Goal: Task Accomplishment & Management: Manage account settings

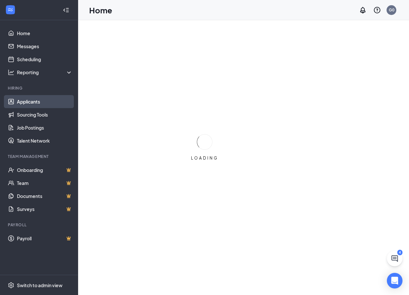
click at [36, 100] on link "Applicants" at bounding box center [45, 101] width 56 height 13
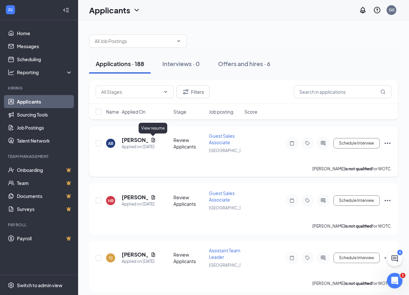
click at [154, 140] on icon "Document" at bounding box center [153, 139] width 5 height 5
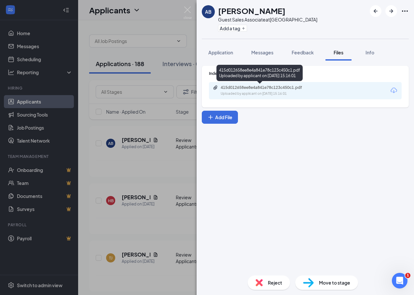
click at [267, 92] on div "Uploaded by applicant on [DATE] 15:16:01" at bounding box center [270, 93] width 98 height 5
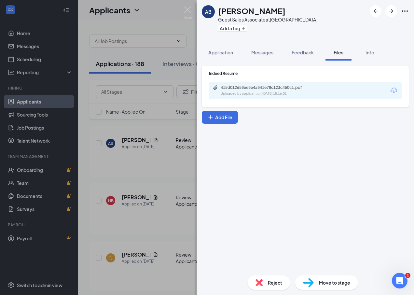
click at [259, 90] on div "415d012658ee8e4a841e78c123c450c1.pdf Uploaded by applicant on [DATE] 15:16:01" at bounding box center [265, 90] width 105 height 11
click at [194, 9] on div "AB [PERSON_NAME] Guest Sales Associate at [GEOGRAPHIC_DATA] Add a tag Applicati…" at bounding box center [207, 147] width 414 height 295
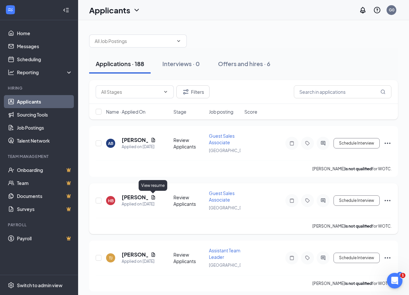
click at [154, 195] on icon "Document" at bounding box center [153, 197] width 5 height 5
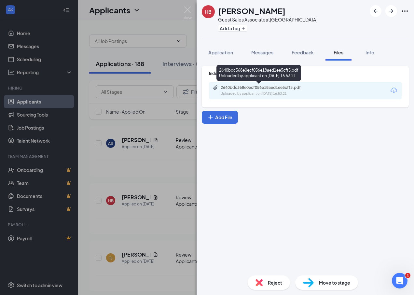
click at [237, 90] on div "2640bdc368e0ecf056e18aed1ee5cff5.pdf" at bounding box center [266, 87] width 91 height 5
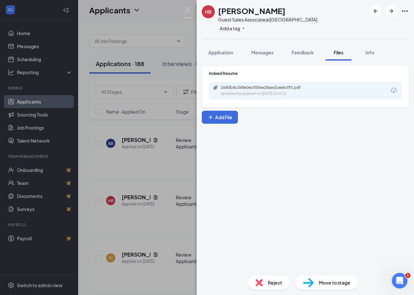
click at [195, 6] on div "HB [PERSON_NAME]-Gby Guest Sales Associate at [GEOGRAPHIC_DATA] Add a tag Appli…" at bounding box center [207, 147] width 414 height 295
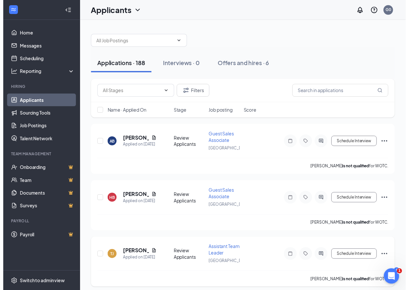
scroll to position [33, 0]
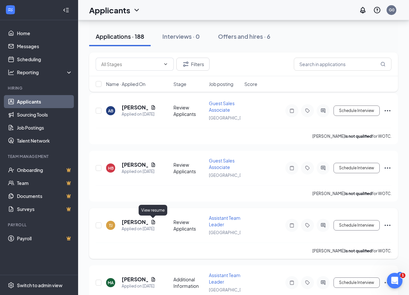
click at [156, 221] on icon "Document" at bounding box center [153, 221] width 5 height 5
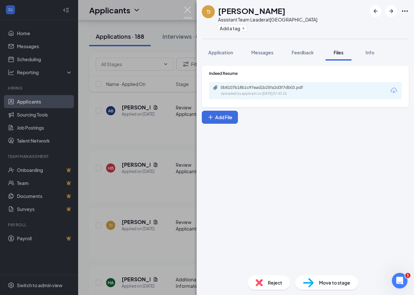
drag, startPoint x: 190, startPoint y: 7, endPoint x: 182, endPoint y: 50, distance: 43.8
click at [190, 8] on img at bounding box center [188, 13] width 8 height 13
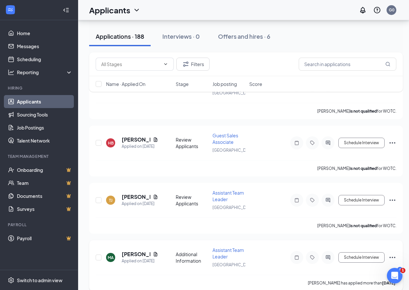
scroll to position [130, 0]
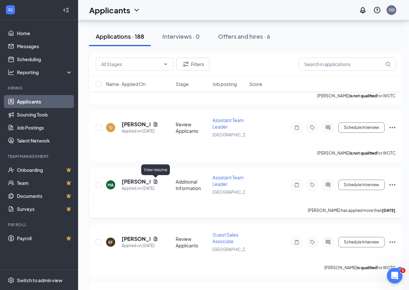
click at [155, 182] on icon "Document" at bounding box center [156, 181] width 4 height 4
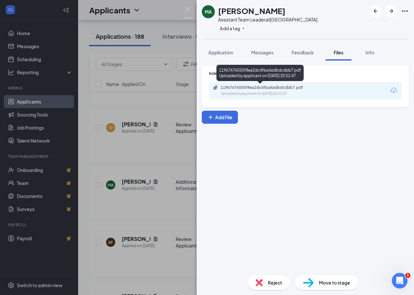
click at [243, 91] on div "Uploaded by applicant on [DATE] 20:52:47" at bounding box center [270, 93] width 98 height 5
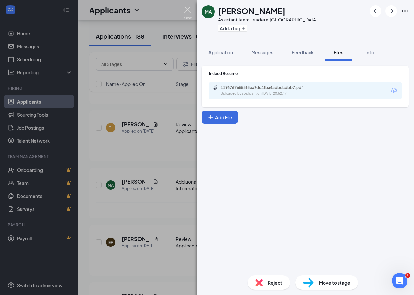
drag, startPoint x: 185, startPoint y: 9, endPoint x: 201, endPoint y: 44, distance: 38.6
click at [185, 9] on img at bounding box center [188, 13] width 8 height 13
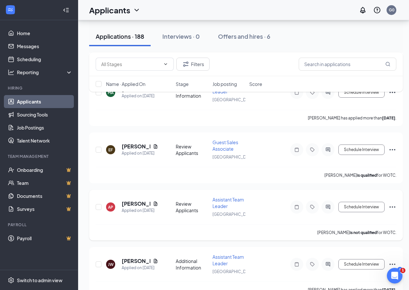
scroll to position [228, 0]
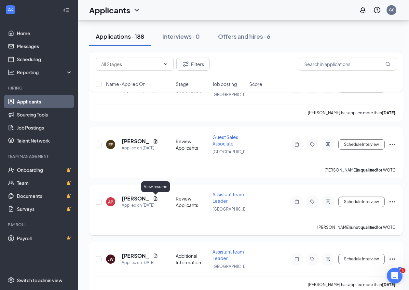
click at [155, 197] on icon "Document" at bounding box center [155, 198] width 5 height 5
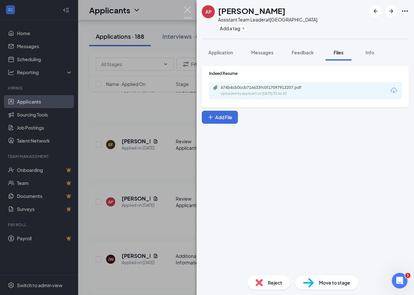
click at [190, 11] on img at bounding box center [188, 13] width 8 height 13
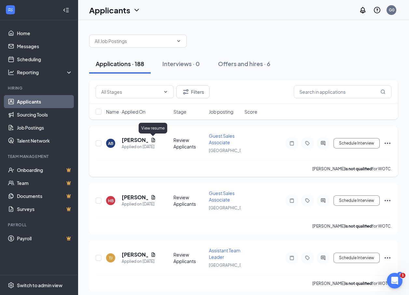
click at [154, 140] on icon "Document" at bounding box center [153, 139] width 5 height 5
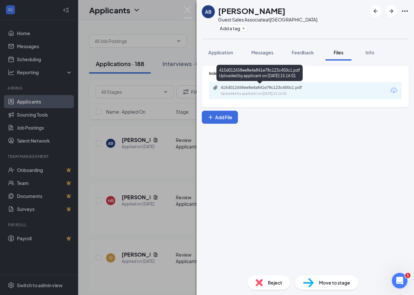
click at [237, 90] on div "415d012658ee8e4a841e78c123c450c1.pdf Uploaded by applicant on [DATE] 15:16:01" at bounding box center [265, 90] width 105 height 11
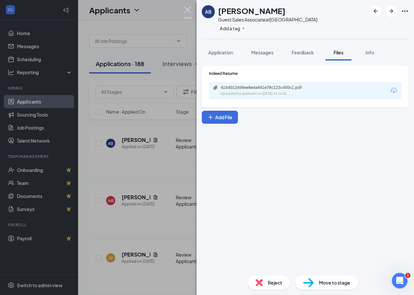
click at [187, 10] on img at bounding box center [188, 13] width 8 height 13
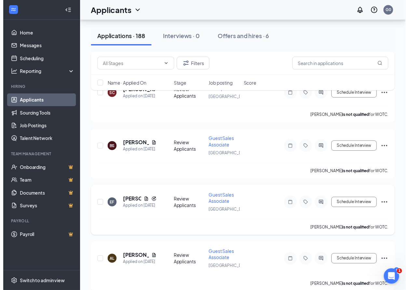
scroll to position [716, 0]
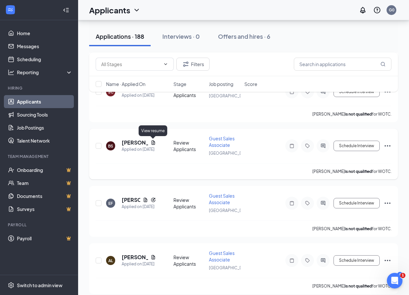
click at [151, 142] on icon "Document" at bounding box center [153, 142] width 5 height 5
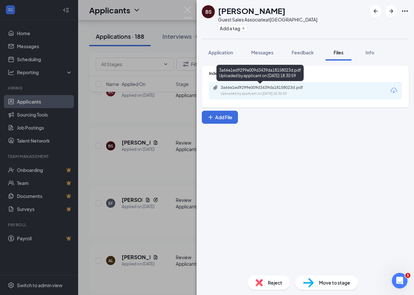
click at [259, 94] on div "Uploaded by applicant on [DATE] 18:30:59" at bounding box center [270, 93] width 98 height 5
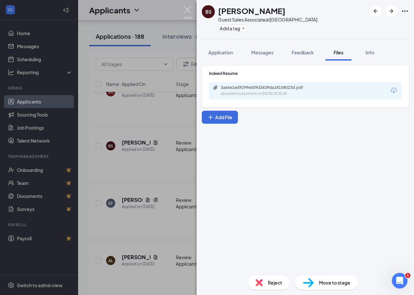
click at [189, 11] on img at bounding box center [188, 13] width 8 height 13
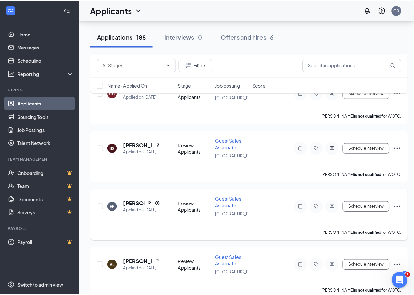
scroll to position [748, 0]
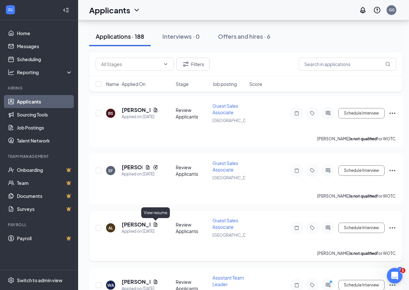
click at [155, 224] on icon "Document" at bounding box center [155, 224] width 5 height 5
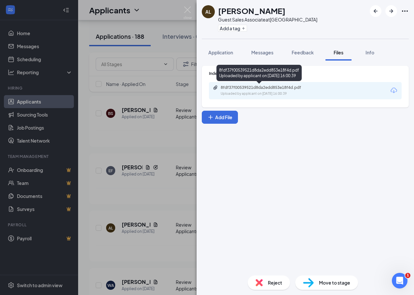
click at [247, 95] on div "Uploaded by applicant on [DATE] 16:00:39" at bounding box center [270, 93] width 98 height 5
